Goal: Communication & Community: Answer question/provide support

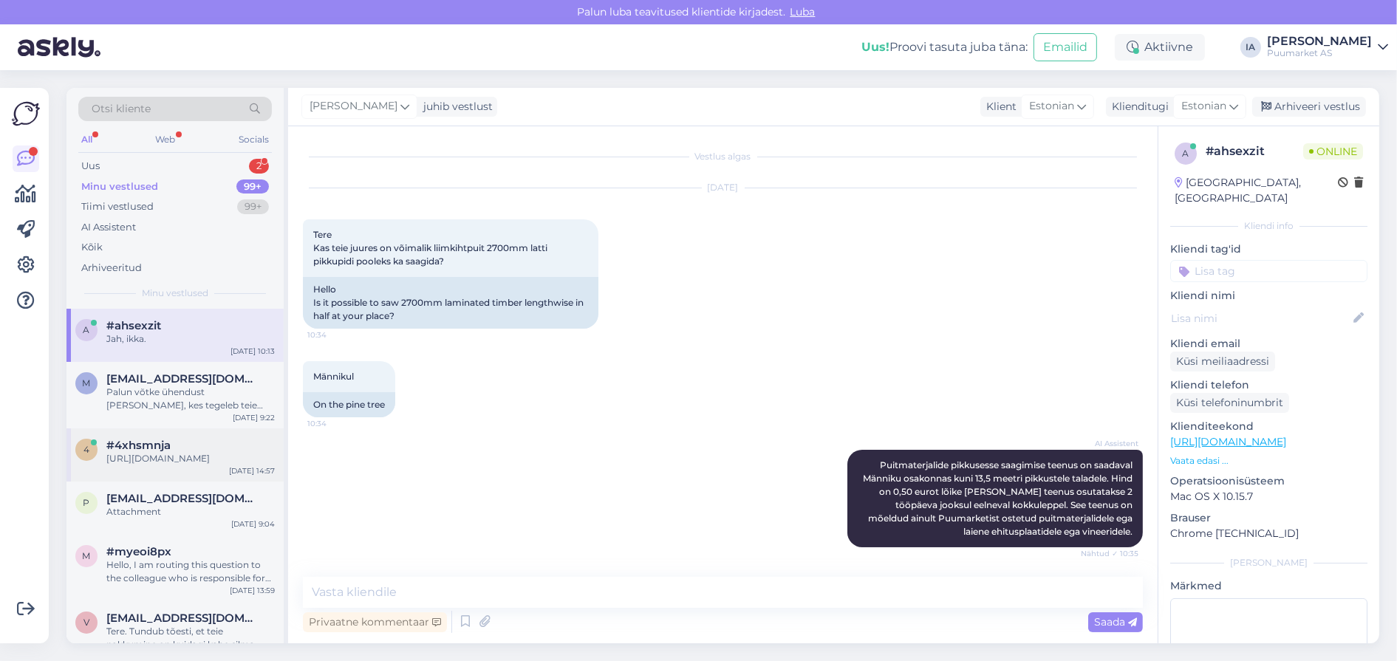
scroll to position [467, 0]
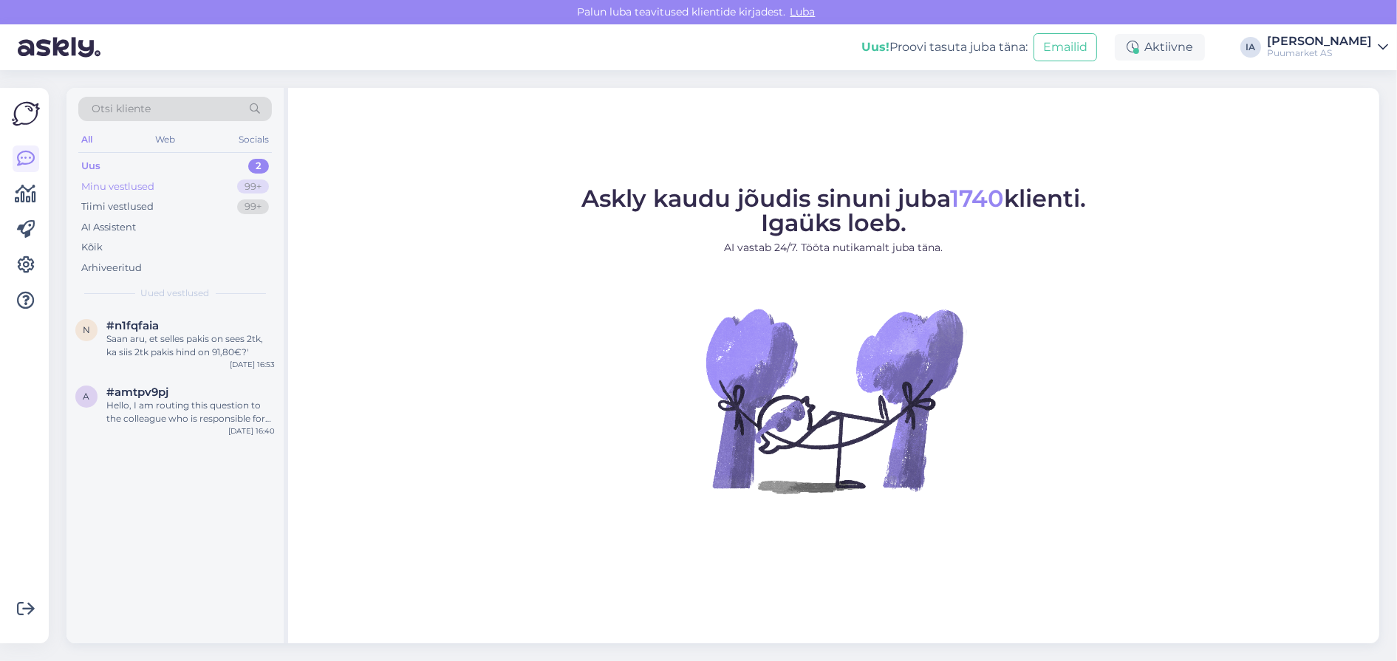
click at [122, 183] on div "Minu vestlused 99+" at bounding box center [175, 187] width 194 height 21
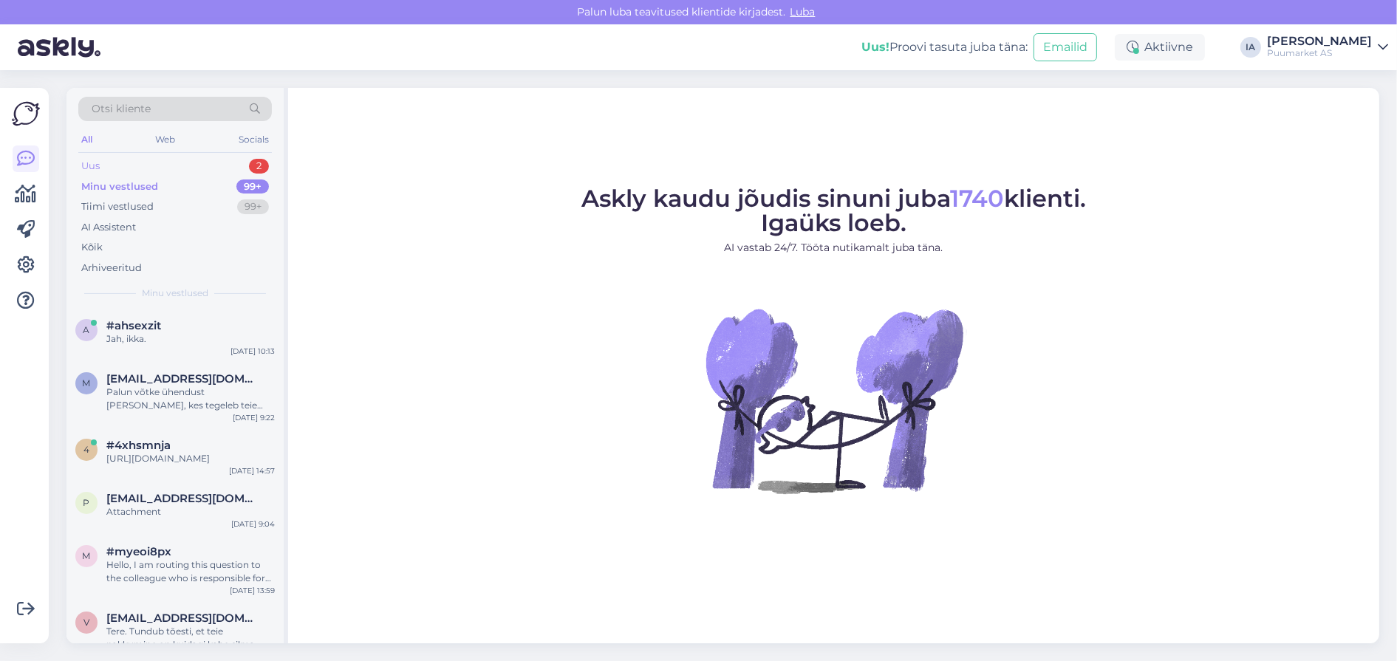
click at [121, 174] on div "Uus 2" at bounding box center [175, 166] width 194 height 21
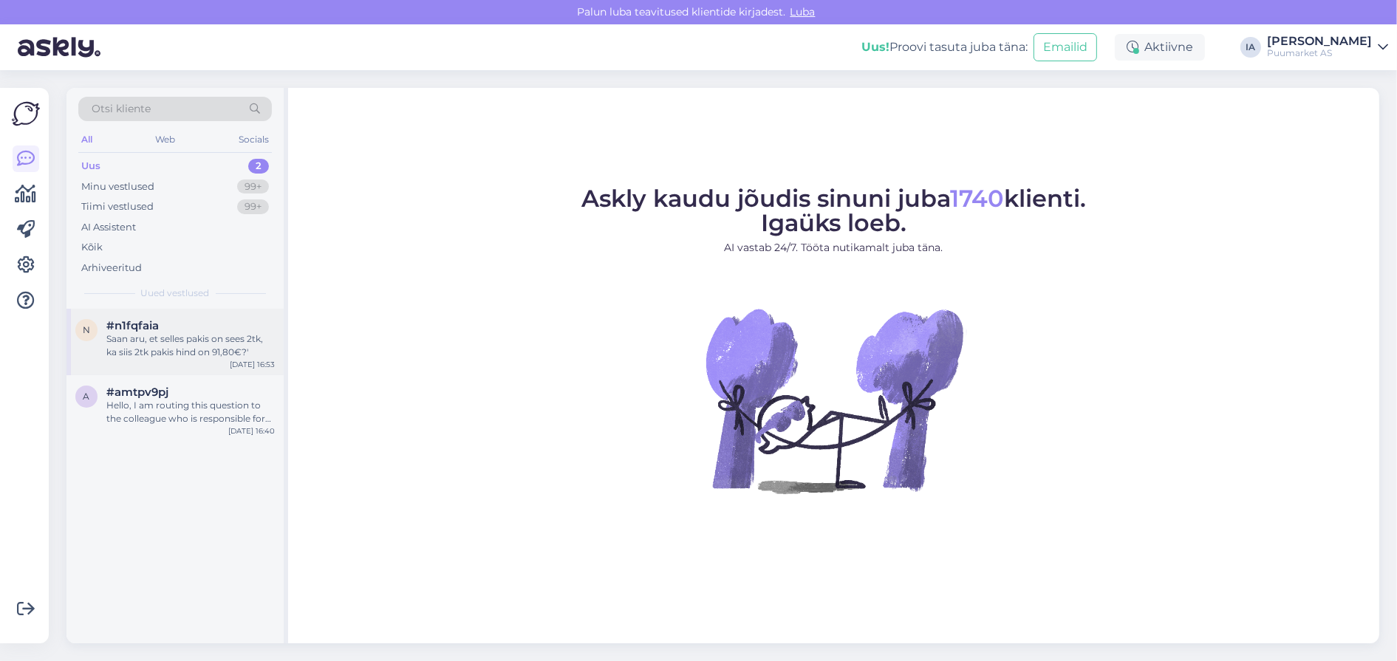
click at [154, 359] on div "Saan aru, et selles pakis on sees 2tk, ka siis 2tk pakis hind on 91,80€?'" at bounding box center [190, 345] width 168 height 27
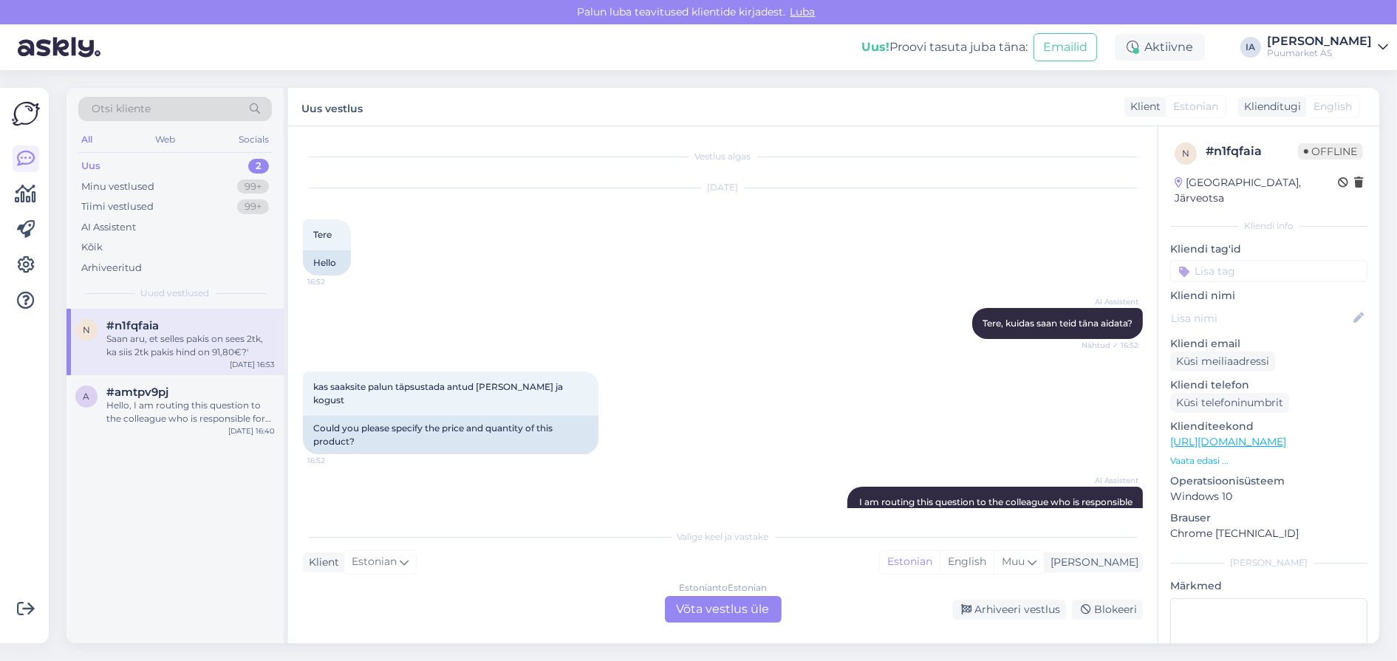
scroll to position [448, 0]
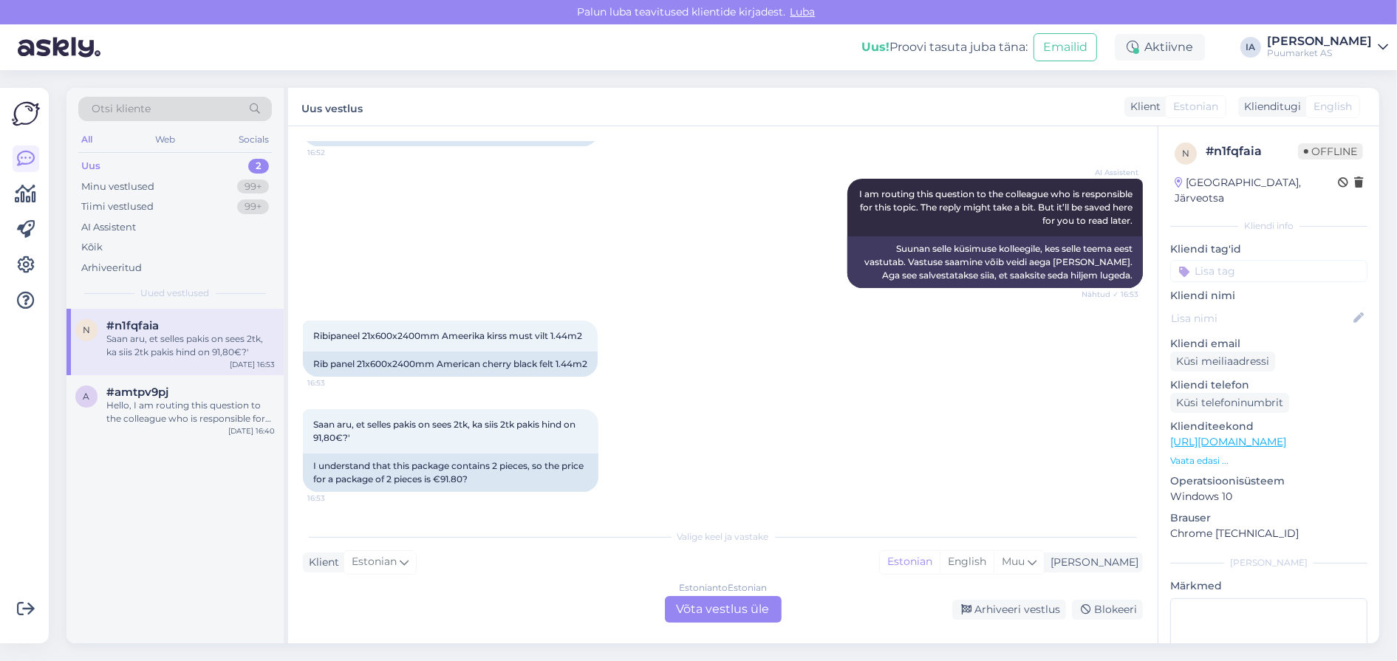
click at [741, 609] on div "Estonian to Estonian Võta vestlus üle" at bounding box center [723, 609] width 117 height 27
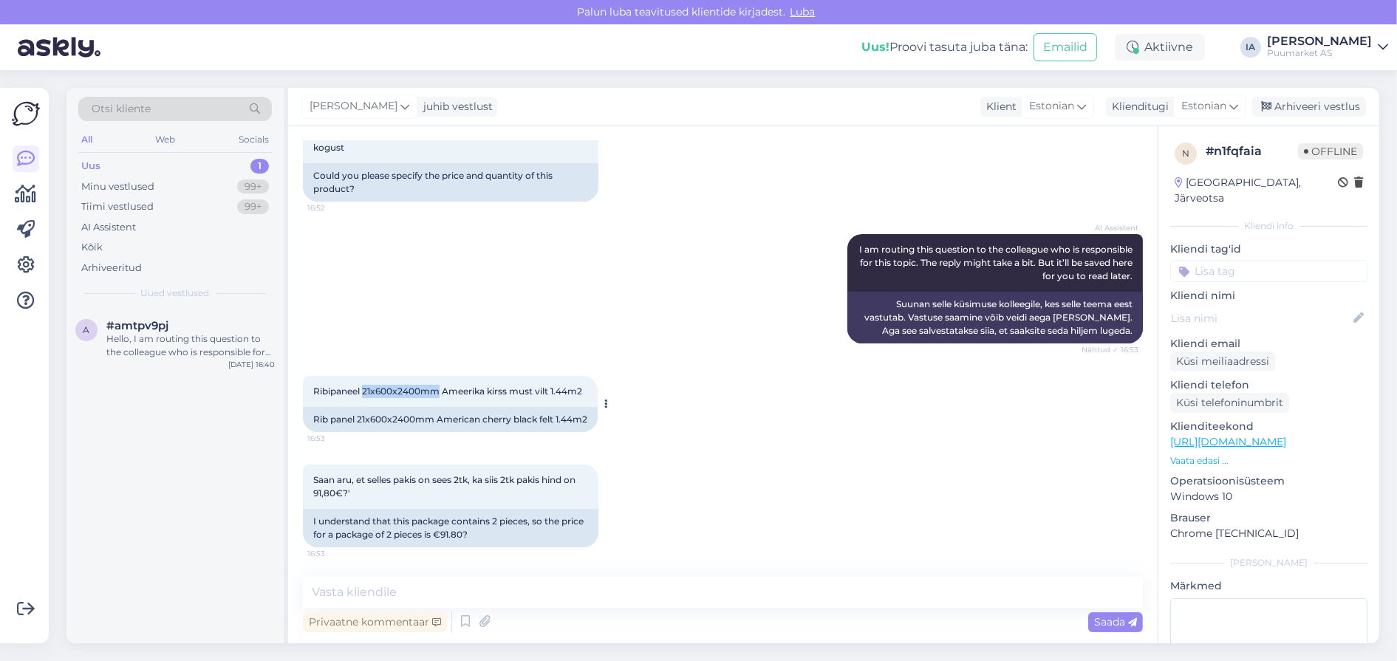
drag, startPoint x: 375, startPoint y: 324, endPoint x: 471, endPoint y: 329, distance: 96.2
click at [471, 386] on span "Ribipaneel 21x600x2400mm Ameerika kirss must vilt 1.44m2" at bounding box center [447, 391] width 269 height 11
copy span "21x600x2400mm"
click at [449, 594] on textarea at bounding box center [723, 592] width 840 height 31
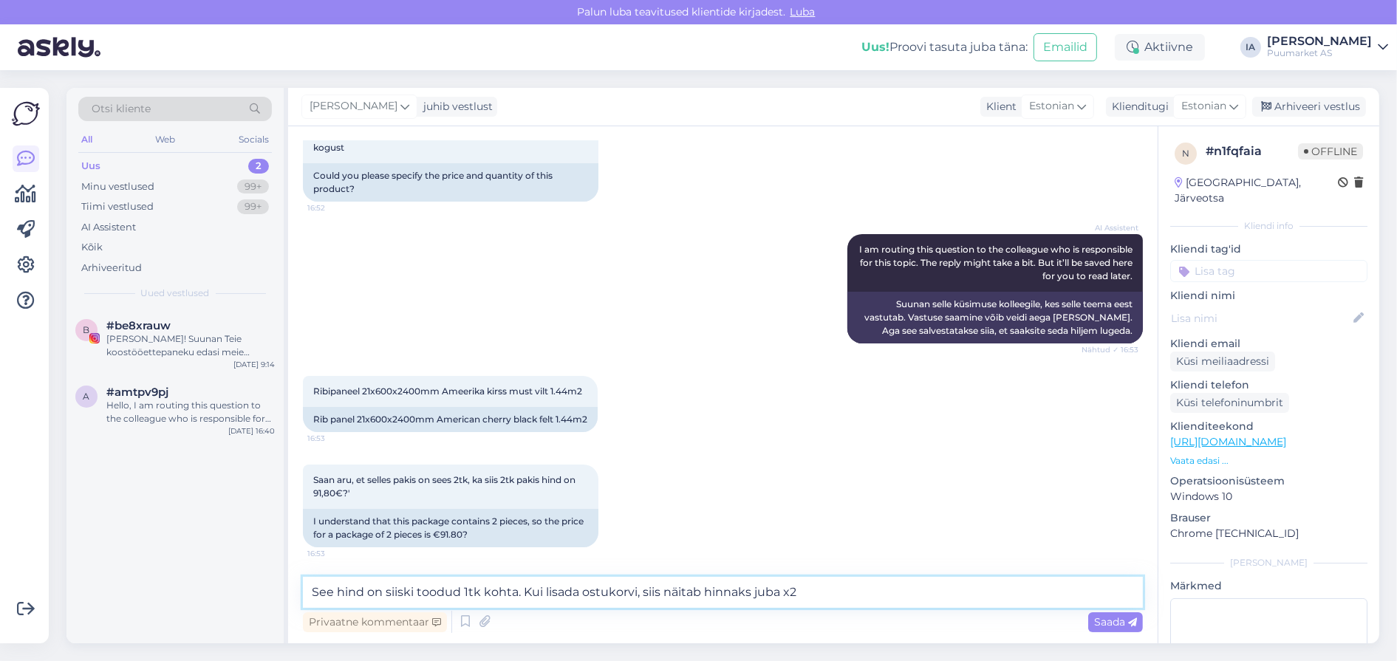
type textarea "See hind on siiski toodud 1tk kohta. Kui lisada ostukorvi, siis näitab hinnaks …"
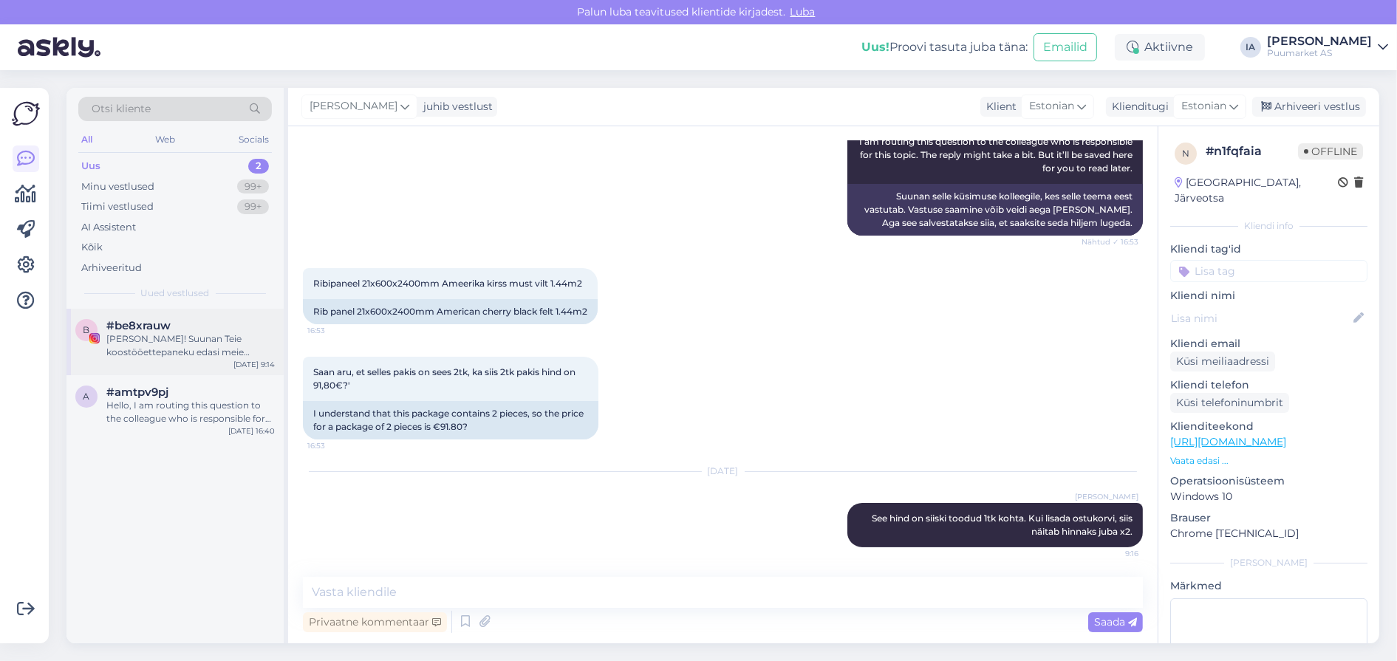
click at [135, 359] on div "[PERSON_NAME]! Suunan Teie koostööettepaneku edasi meie turundusosakonnale. Nad…" at bounding box center [190, 345] width 168 height 27
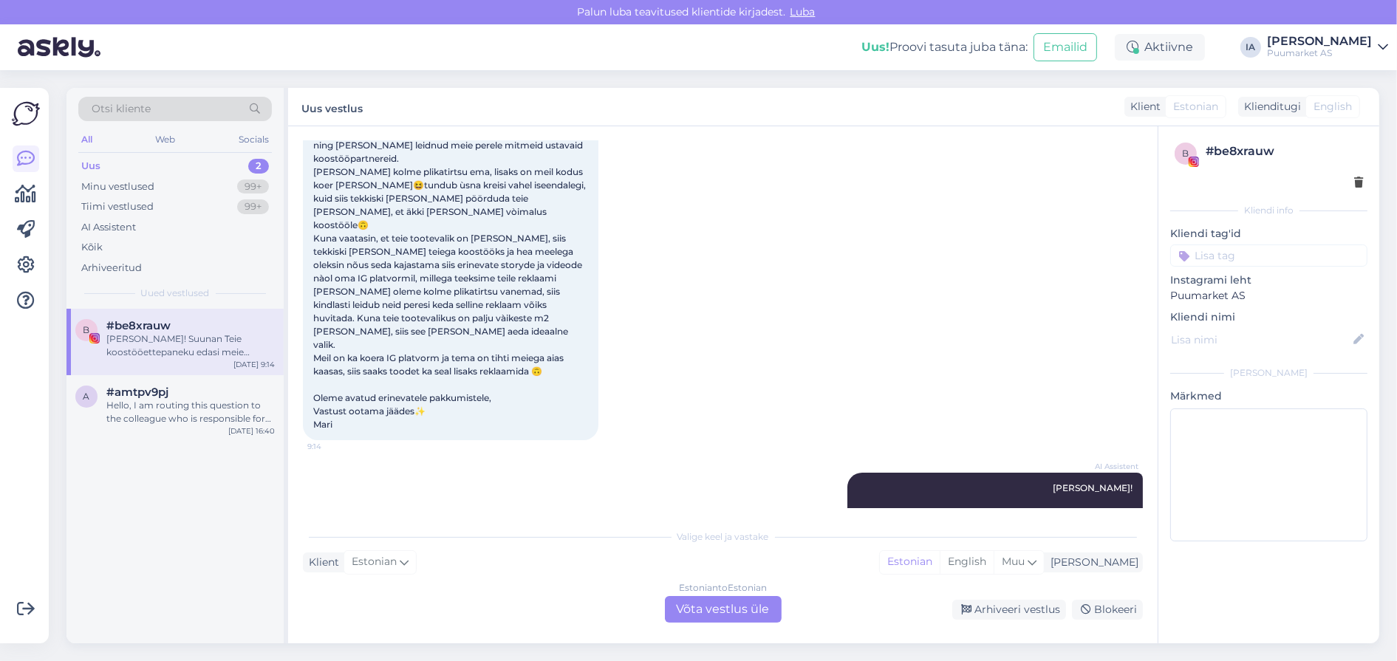
scroll to position [83, 0]
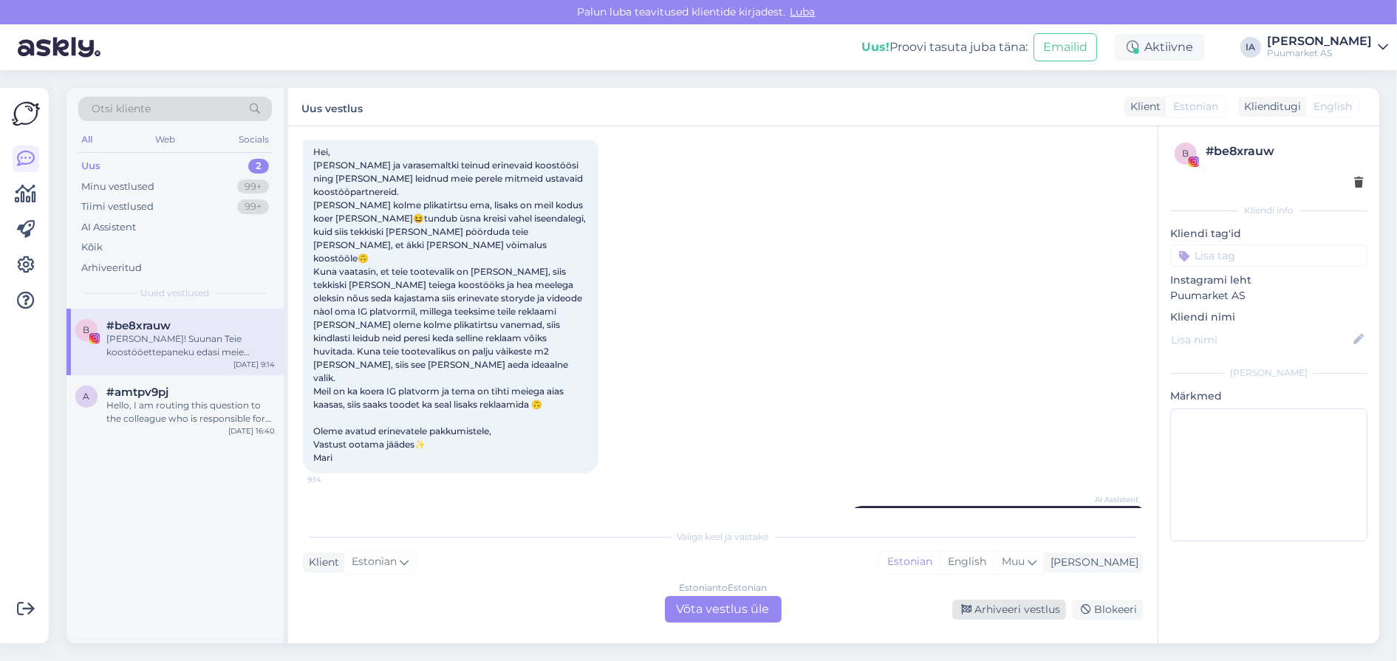
click at [1008, 605] on div "Arhiveeri vestlus" at bounding box center [1009, 610] width 114 height 20
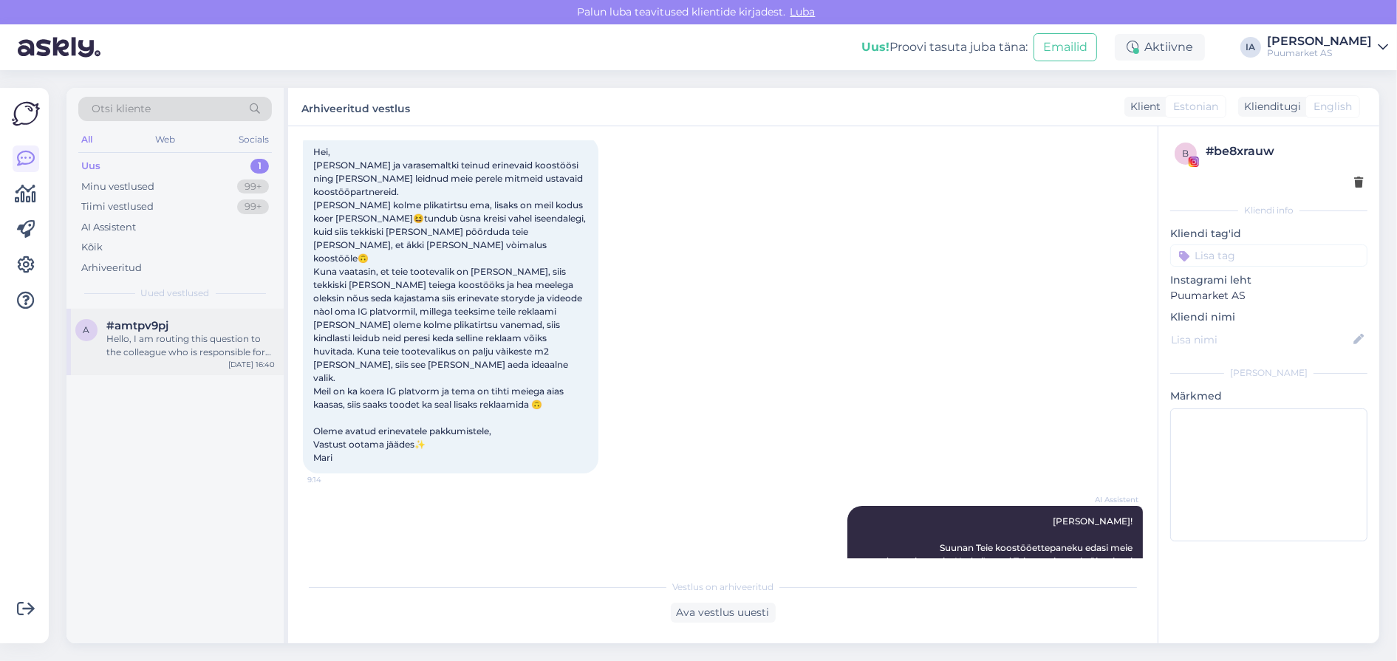
click at [165, 340] on div "a #amtpv9pj Hello, I am routing this question to the colleague who is responsib…" at bounding box center [174, 342] width 217 height 66
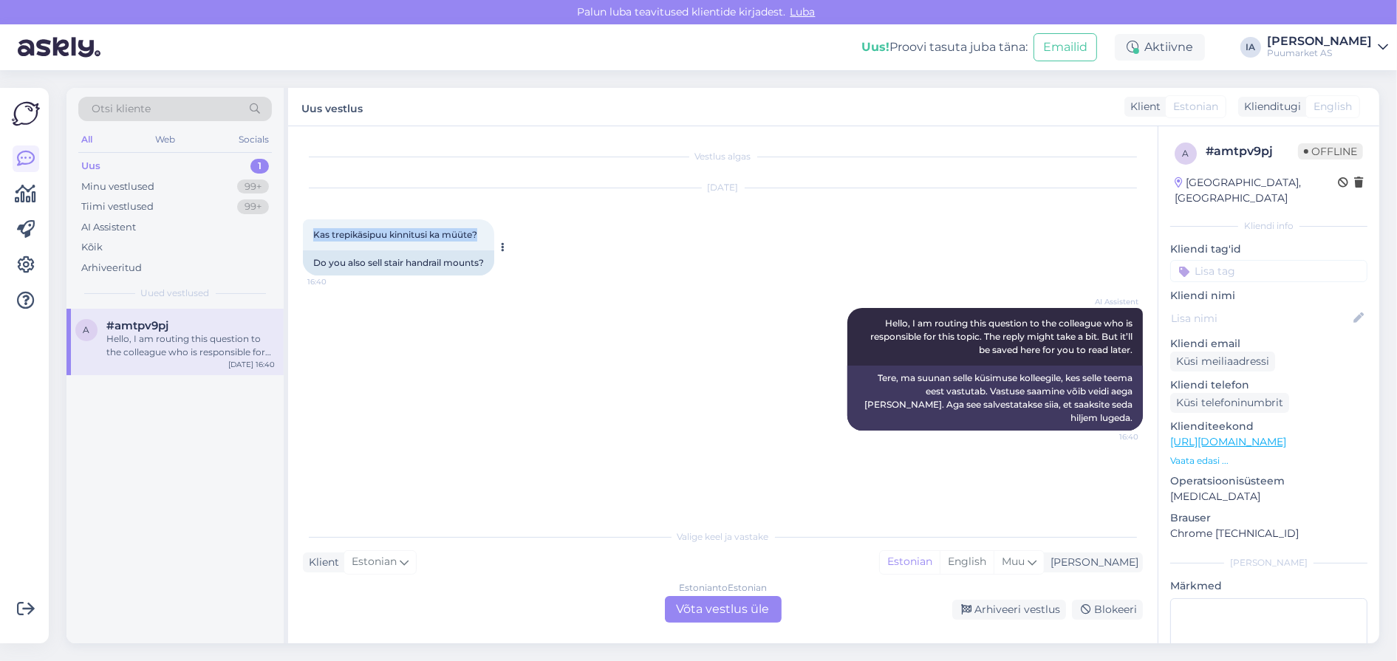
drag, startPoint x: 313, startPoint y: 245, endPoint x: 525, endPoint y: 236, distance: 212.2
click at [494, 236] on div "Kas trepikäsipuu kinnitusi ka müüte? 16:40" at bounding box center [398, 234] width 191 height 31
copy span "Kas trepikäsipuu kinnitusi ka müüte?"
click at [717, 612] on div "Estonian to Estonian Võta vestlus üle" at bounding box center [723, 609] width 117 height 27
